Goal: Task Accomplishment & Management: Manage account settings

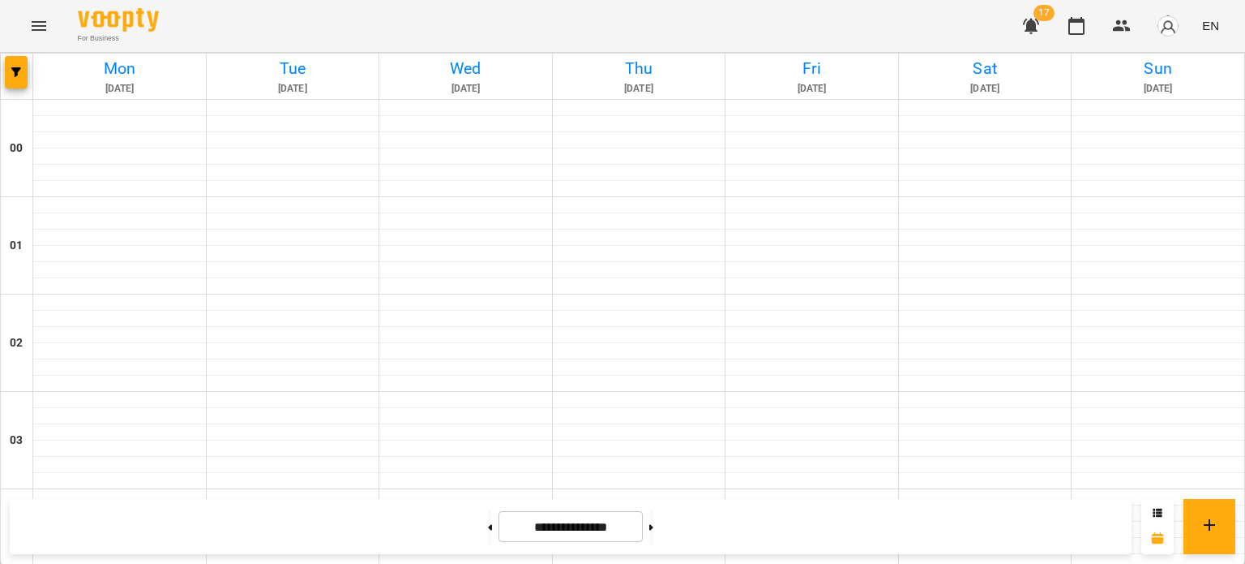
scroll to position [1473, 0]
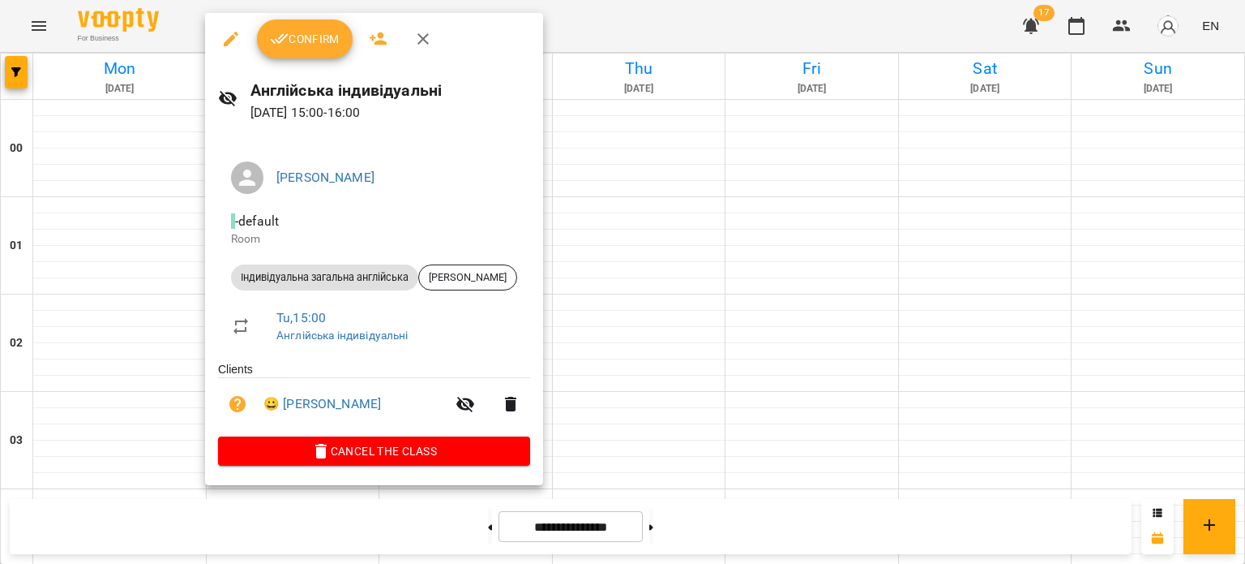
click at [307, 25] on button "Confirm" at bounding box center [305, 38] width 96 height 39
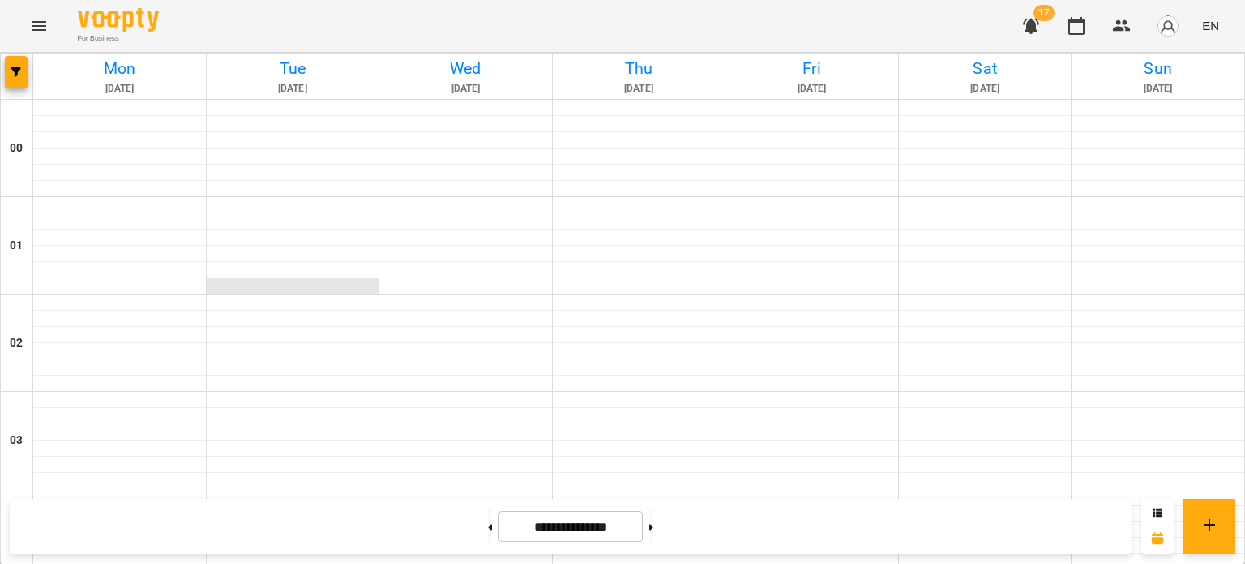
scroll to position [1526, 0]
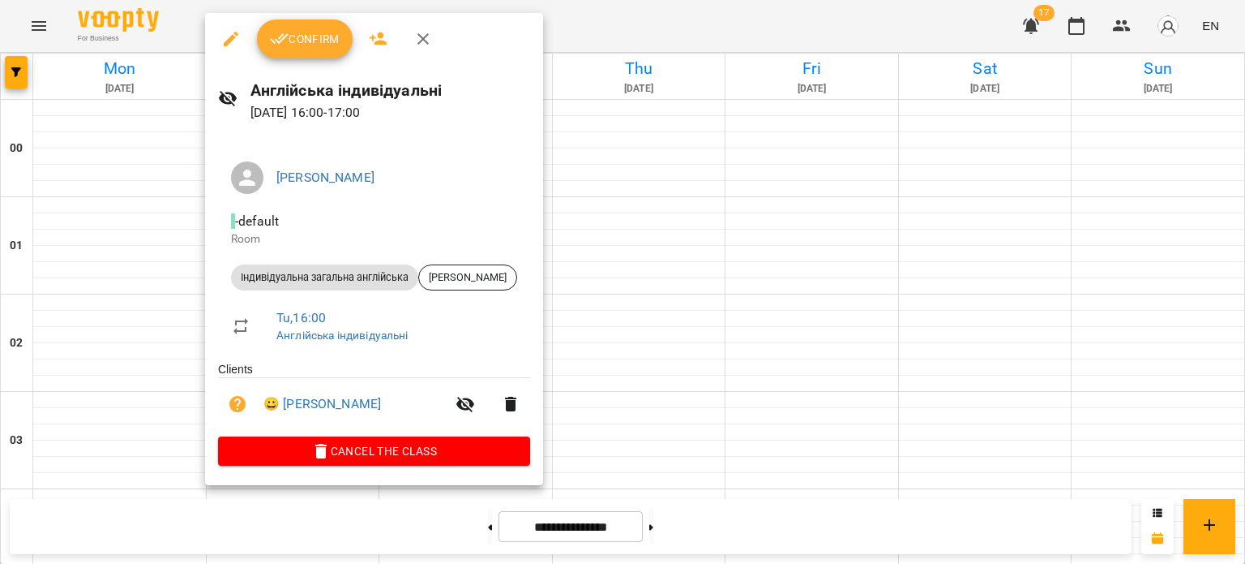
click at [312, 56] on button "Confirm" at bounding box center [305, 38] width 96 height 39
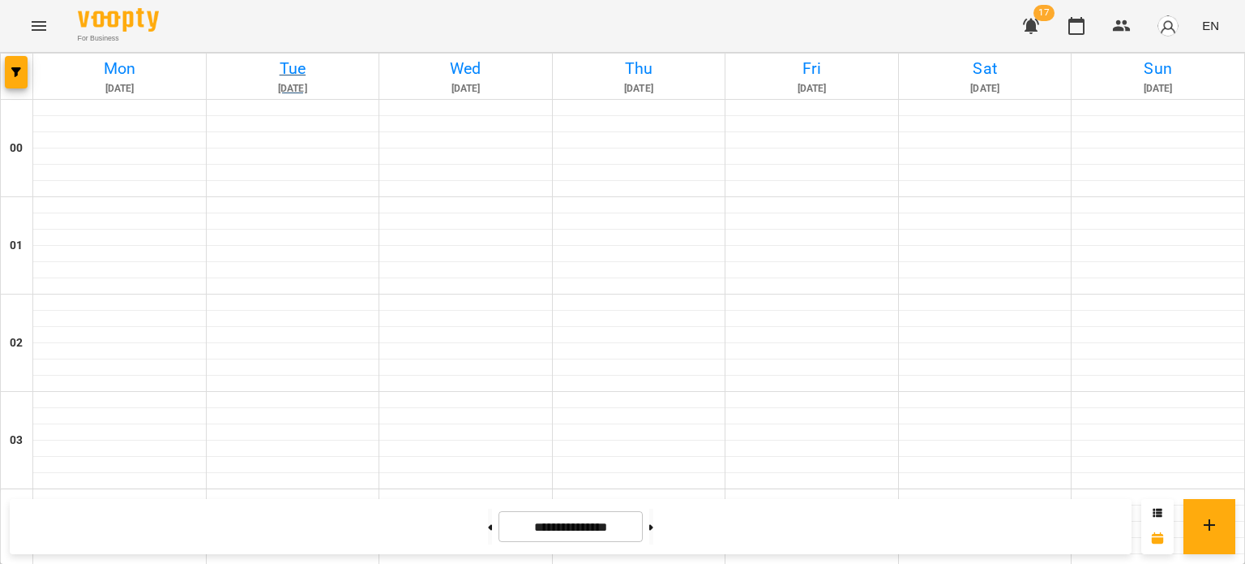
scroll to position [1448, 0]
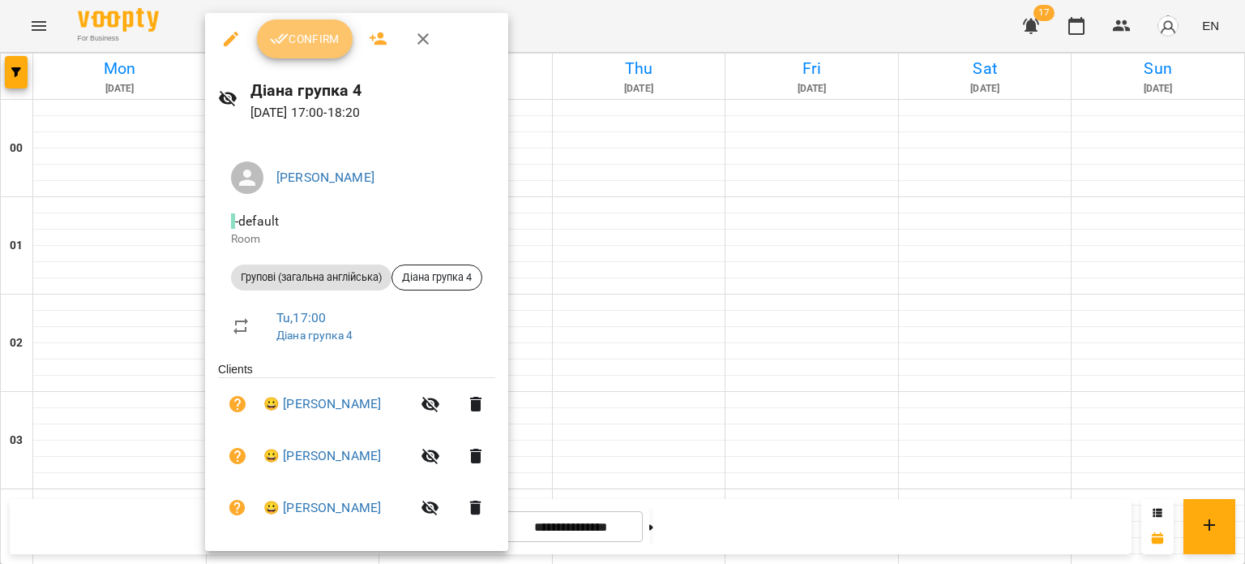
click at [297, 41] on span "Confirm" at bounding box center [305, 38] width 70 height 19
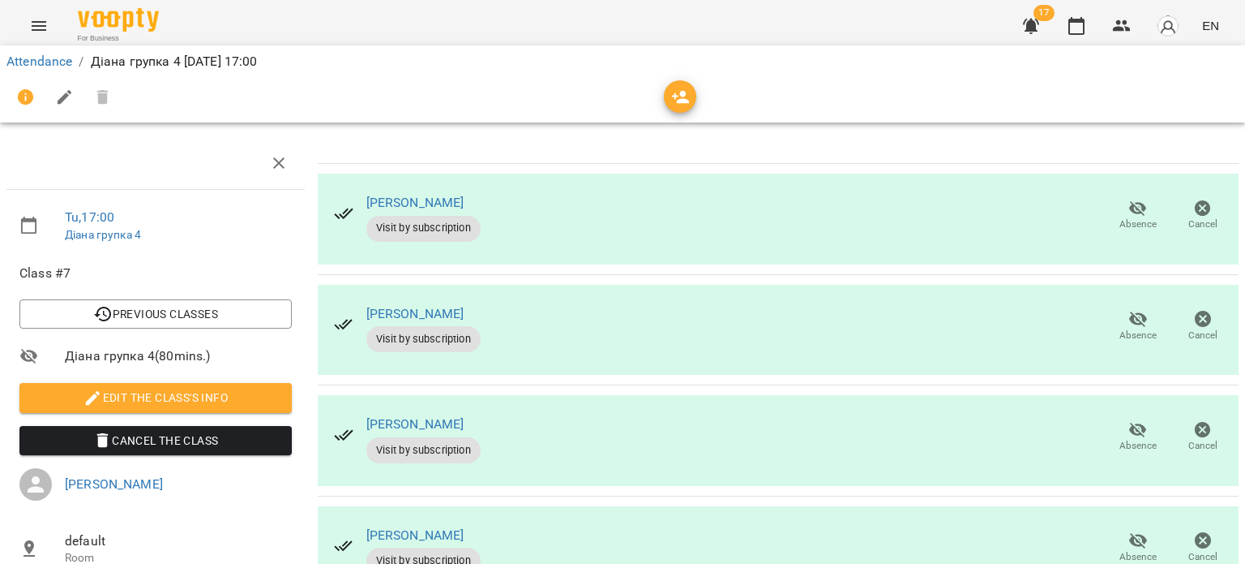
scroll to position [79, 0]
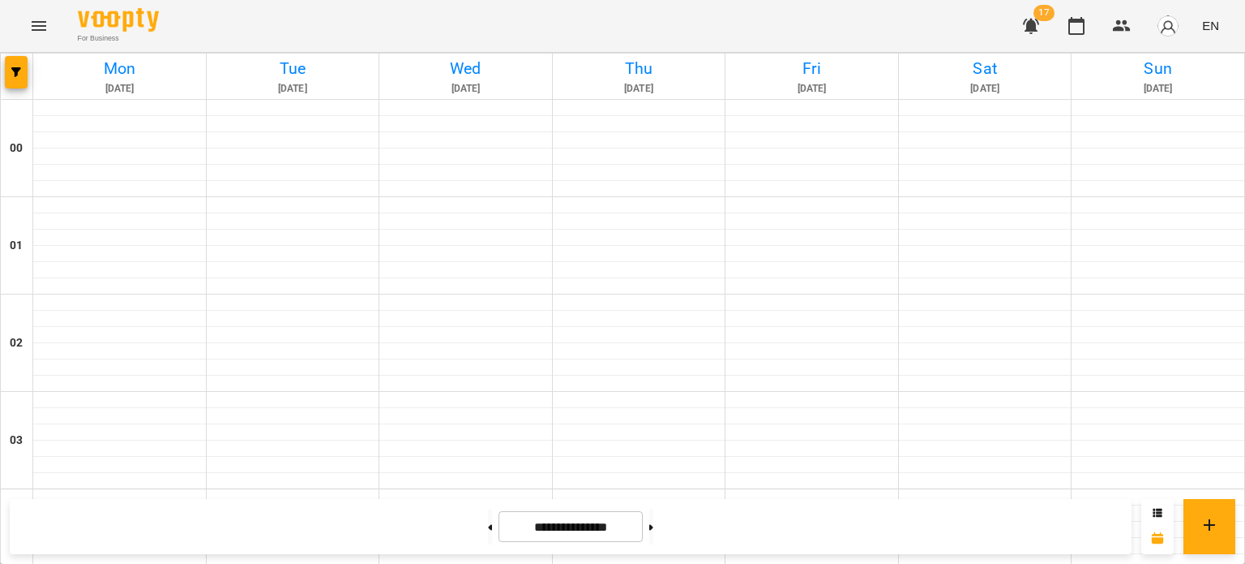
scroll to position [1644, 0]
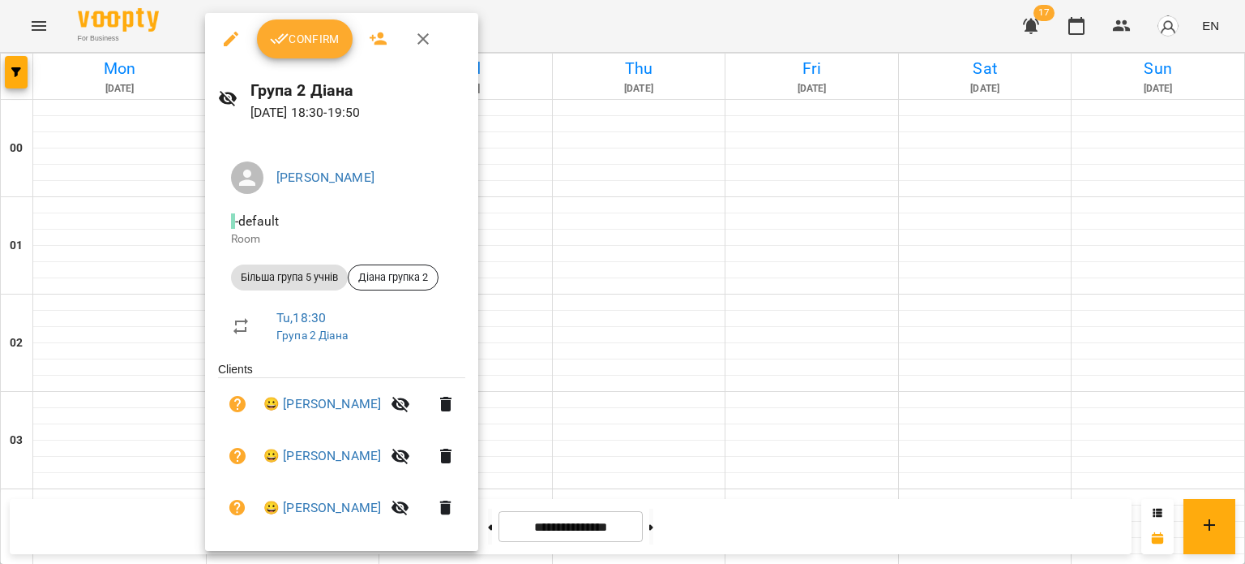
click at [295, 39] on span "Confirm" at bounding box center [305, 38] width 70 height 19
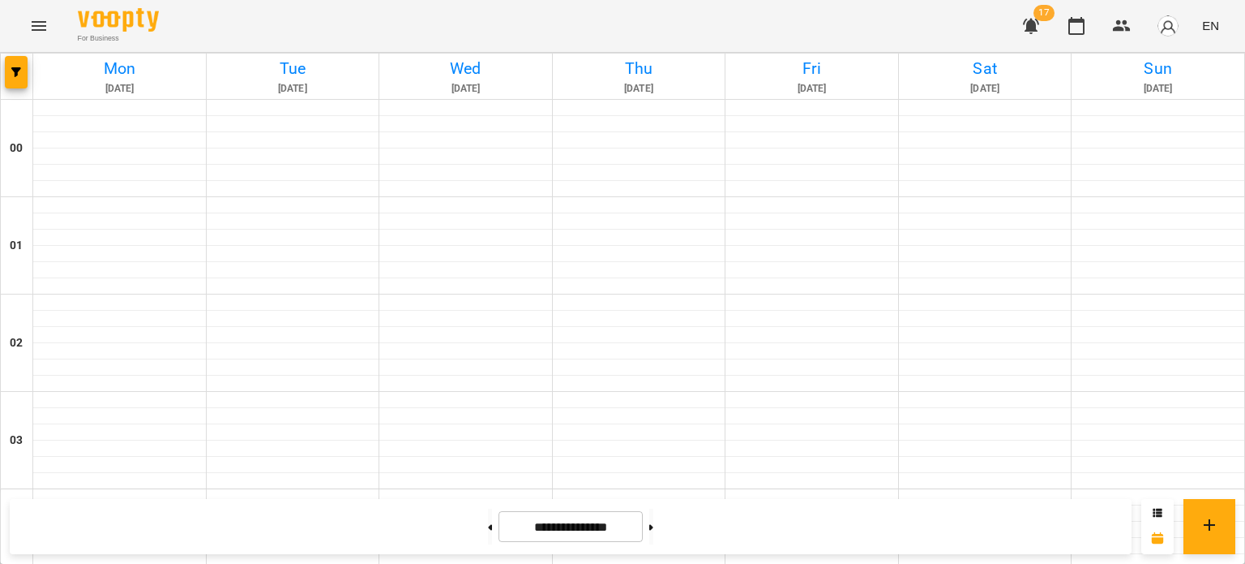
scroll to position [1744, 0]
click at [1038, 42] on button "button" at bounding box center [1031, 25] width 39 height 39
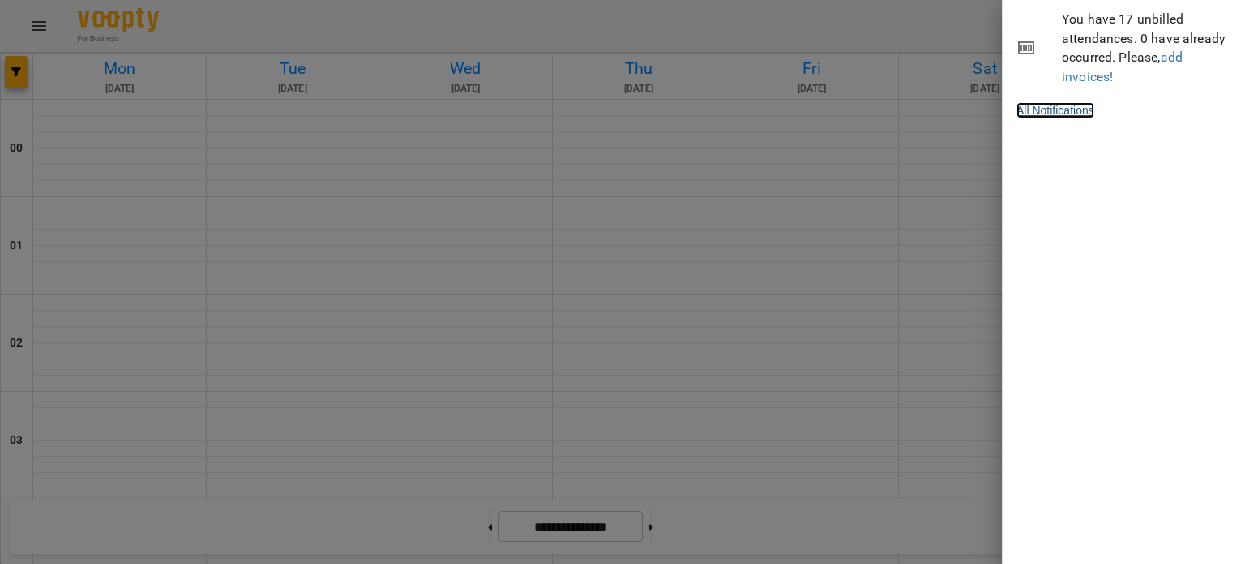
click at [1093, 115] on link "All Notifications" at bounding box center [1056, 110] width 78 height 16
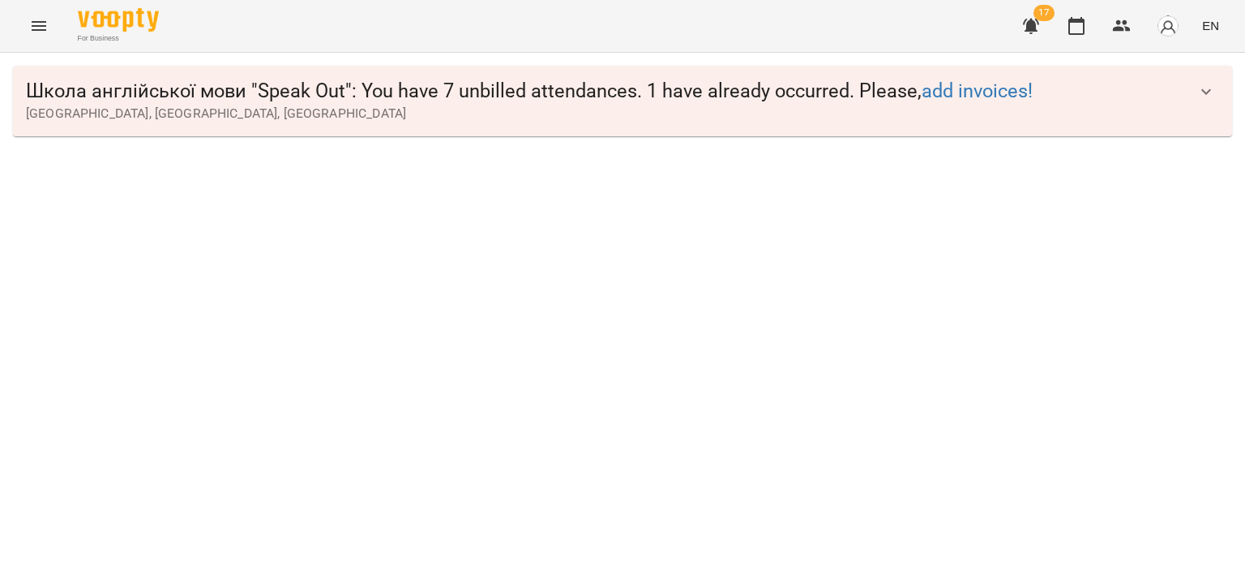
click at [545, 79] on span "Школа англійської мови "Speak Out" : You have 7 unbilled attendances. 1 have al…" at bounding box center [606, 91] width 1161 height 25
click at [1210, 82] on icon "button" at bounding box center [1206, 91] width 19 height 19
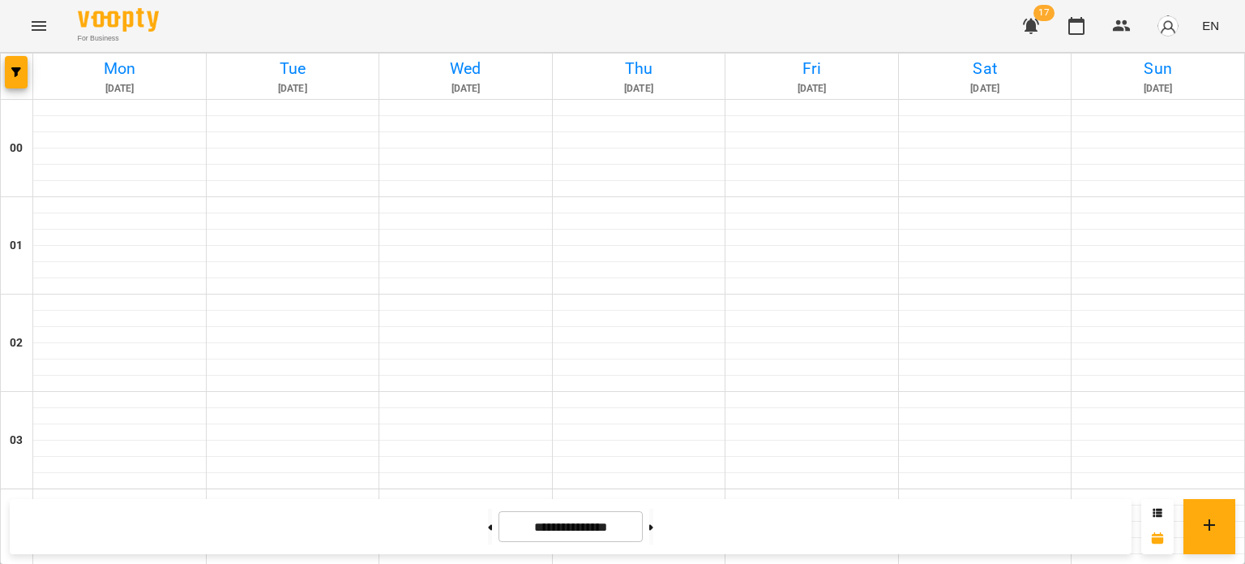
scroll to position [705, 0]
